Goal: Information Seeking & Learning: Understand process/instructions

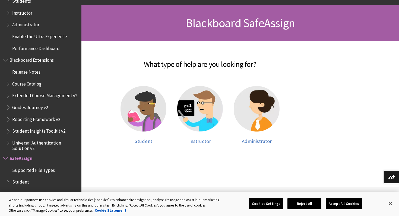
scroll to position [100, 0]
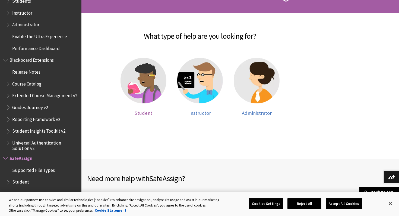
click at [146, 75] on img at bounding box center [143, 81] width 46 height 46
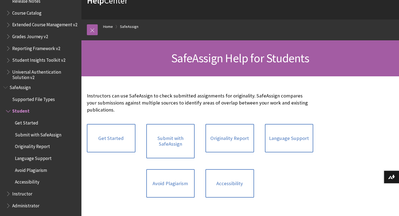
scroll to position [50, 0]
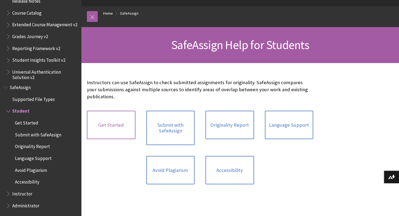
click at [108, 122] on link "Get Started" at bounding box center [111, 125] width 49 height 29
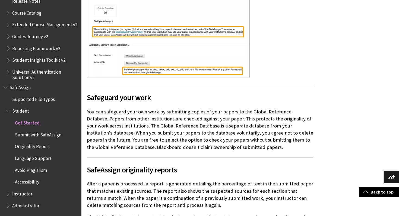
scroll to position [270, 0]
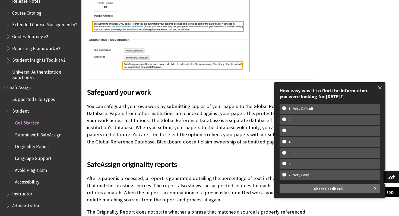
click at [376, 87] on span at bounding box center [379, 87] width 11 height 11
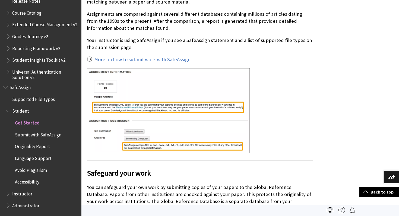
scroll to position [167, 0]
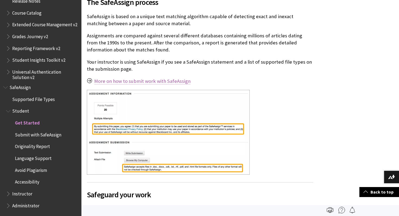
click at [137, 81] on link "More on how to submit work with SafeAssign" at bounding box center [142, 81] width 96 height 7
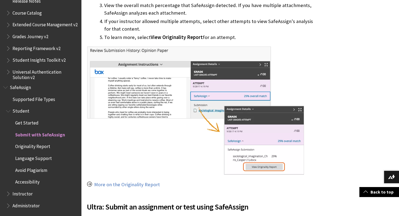
scroll to position [450, 0]
